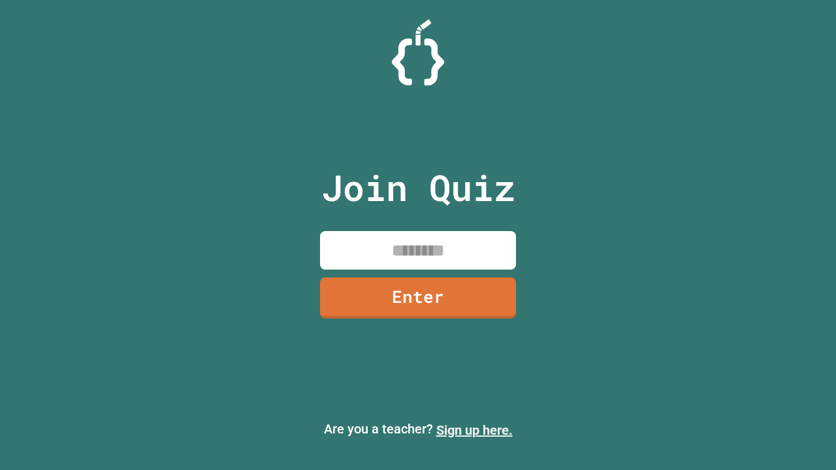
click at [474, 430] on link "Sign up here." at bounding box center [474, 431] width 76 height 16
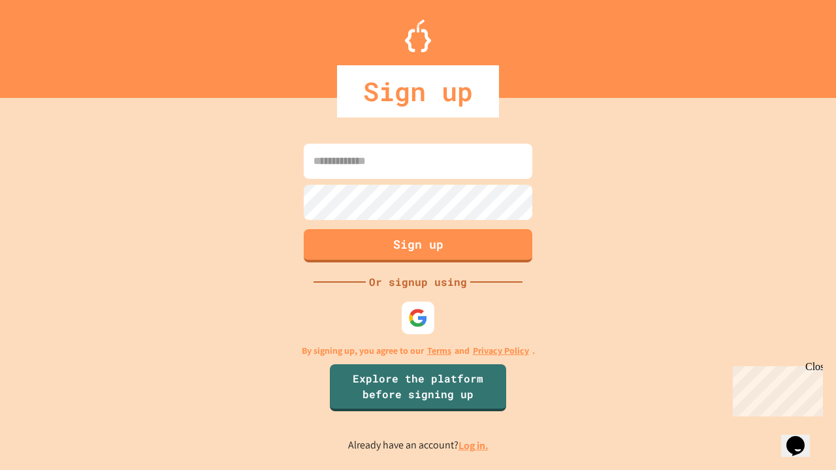
click at [474, 445] on link "Log in." at bounding box center [473, 446] width 30 height 14
